Goal: Use online tool/utility: Utilize a website feature to perform a specific function

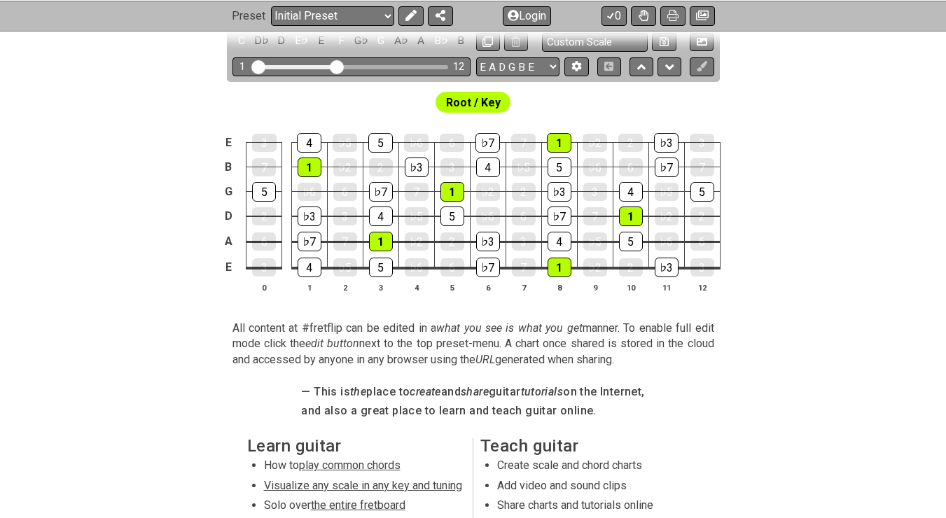
scroll to position [262, 0]
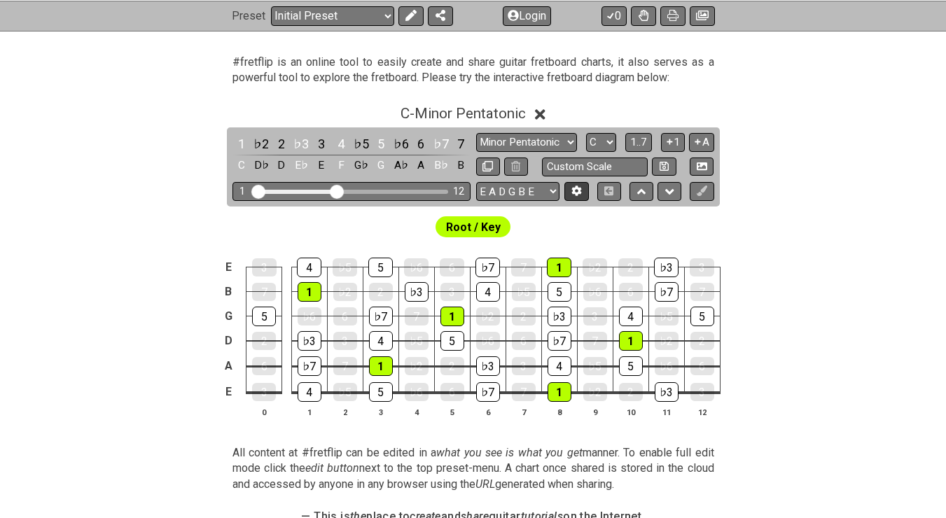
click at [581, 195] on icon at bounding box center [576, 191] width 11 height 11
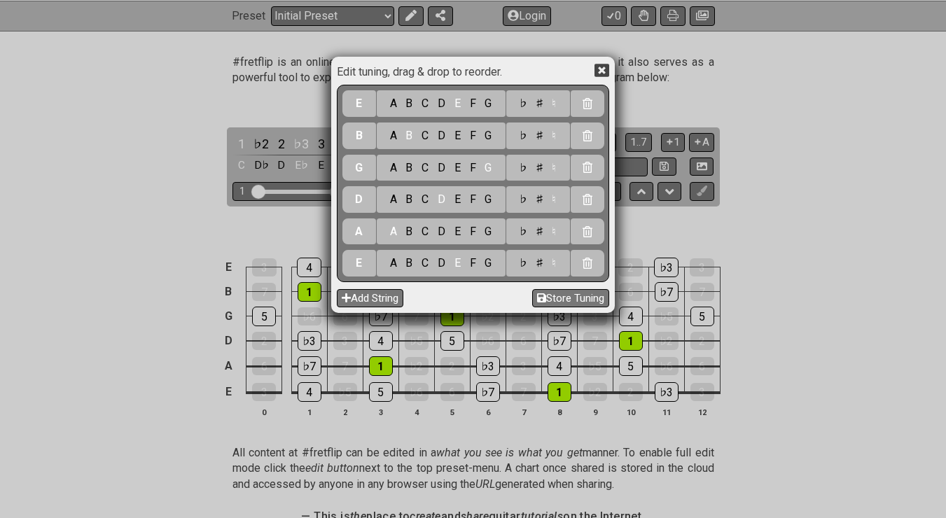
click at [599, 70] on icon at bounding box center [601, 70] width 15 height 15
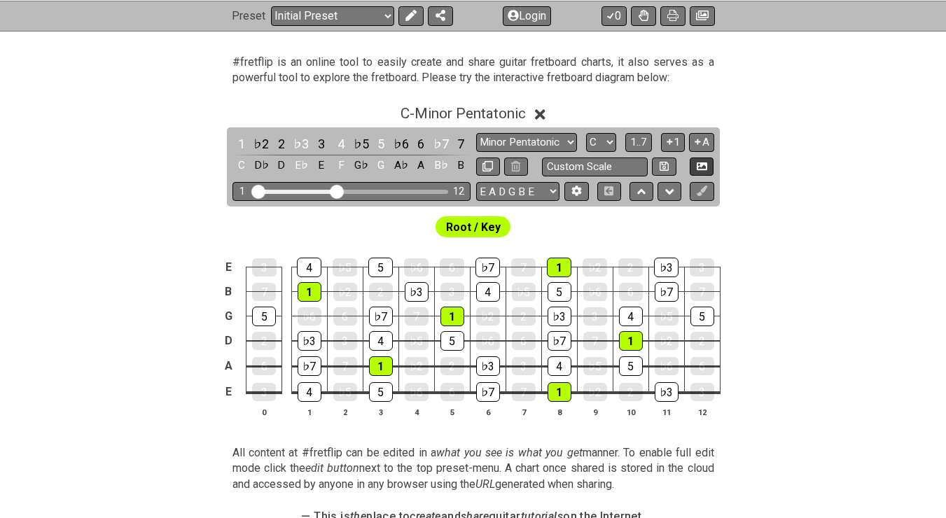
click at [695, 168] on button at bounding box center [702, 167] width 24 height 19
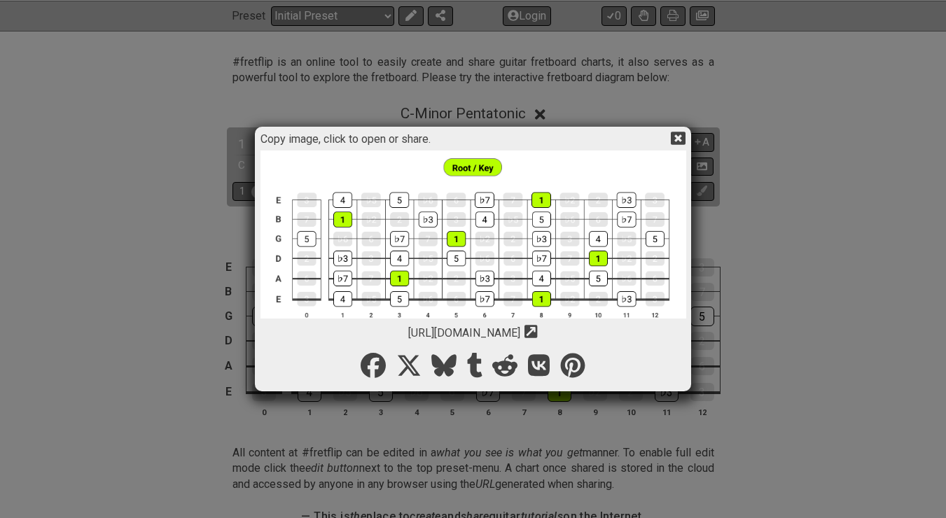
click at [675, 138] on icon at bounding box center [678, 138] width 15 height 13
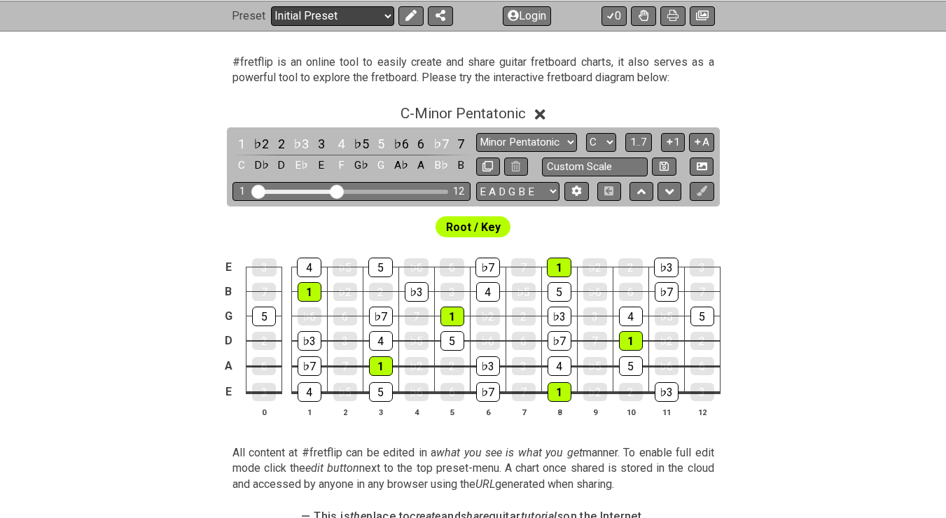
click at [384, 19] on select "Welcome to #fretflip! Initial Preset Custom Preset Minor Pentatonic Major Penta…" at bounding box center [332, 16] width 123 height 20
click at [271, 25] on select "Welcome to #fretflip! Initial Preset Custom Preset Minor Pentatonic Major Penta…" at bounding box center [332, 16] width 123 height 20
select select "/welcome"
select select "C"
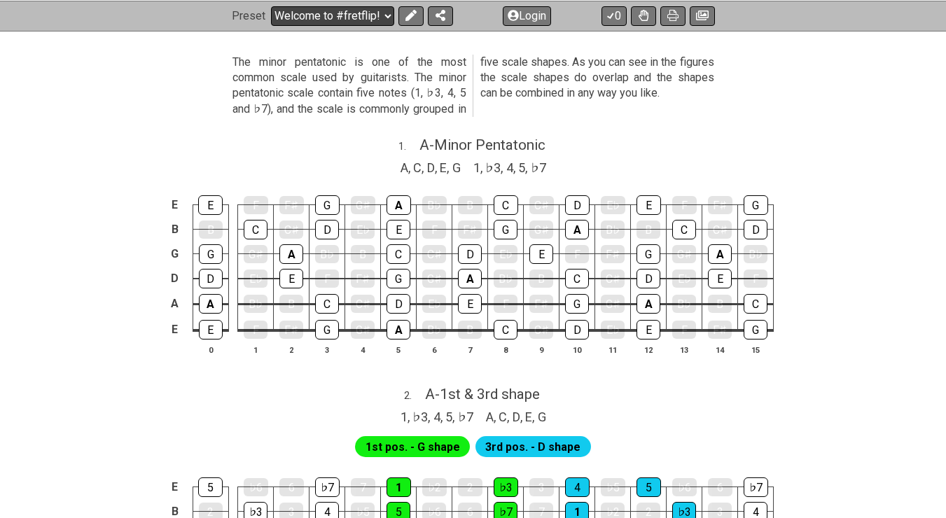
select select "/minor-pentatonic"
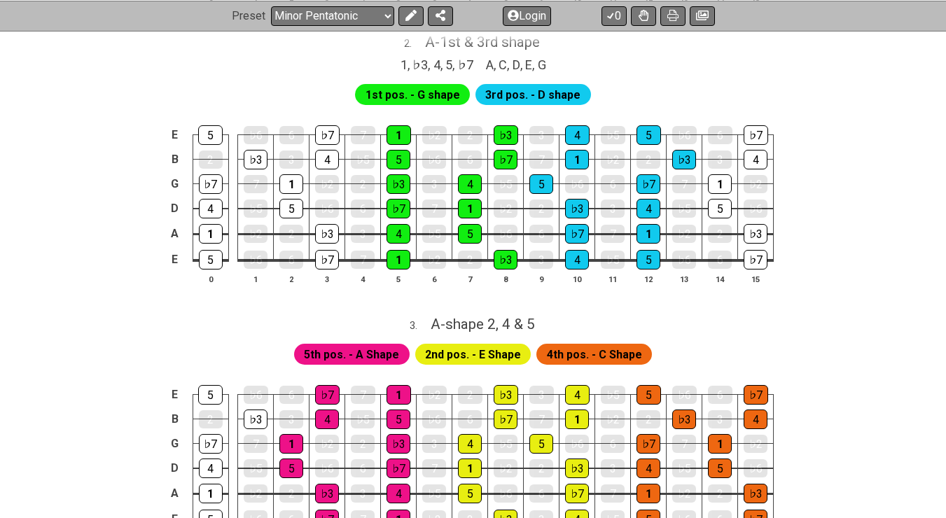
scroll to position [618, 0]
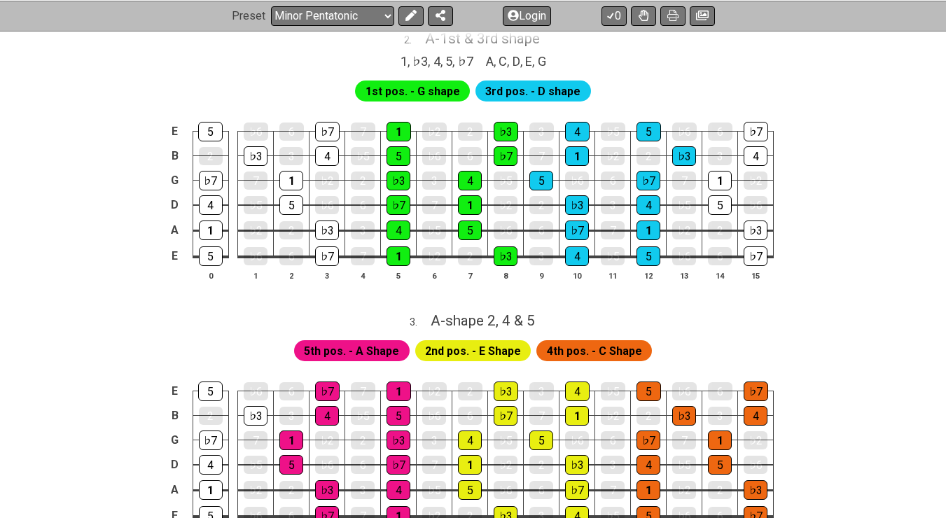
drag, startPoint x: 942, startPoint y: 207, endPoint x: 940, endPoint y: 227, distance: 20.4
click at [940, 227] on div "E 5 ♭6 6 ♭7 7 1 ♭2 2 ♭3 3 4 ♭5 5 ♭6 6 ♭7 B 2 ♭3 3 4 ♭5 5 ♭6 6 ♭7 7 1 ♭2 2 ♭3 3 …" at bounding box center [473, 202] width 946 height 197
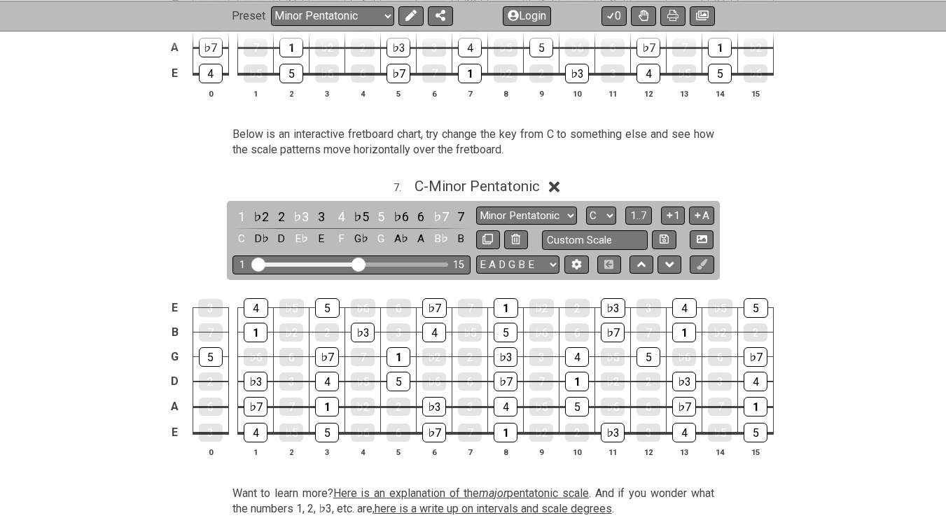
scroll to position [2114, 0]
